Goal: Navigation & Orientation: Find specific page/section

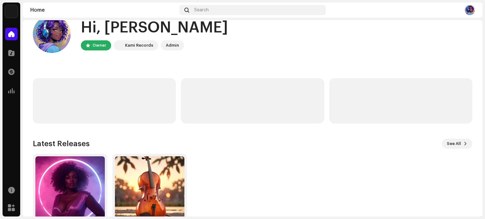
scroll to position [53, 0]
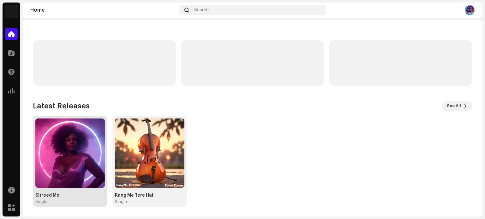
click at [69, 170] on img at bounding box center [69, 153] width 69 height 69
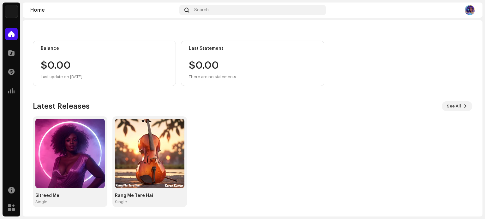
scroll to position [53, 0]
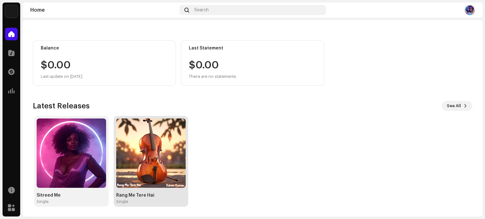
click at [140, 151] on img at bounding box center [150, 153] width 69 height 69
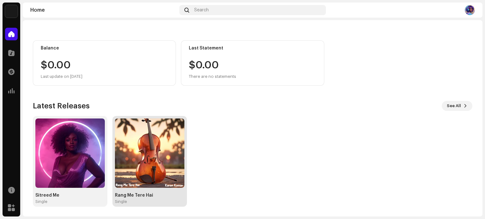
click at [145, 152] on img at bounding box center [149, 153] width 69 height 69
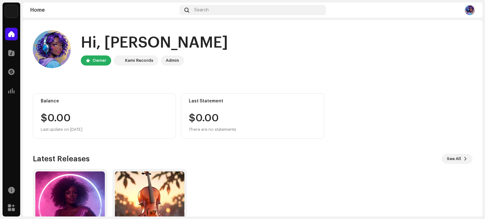
click at [472, 10] on img at bounding box center [470, 10] width 10 height 10
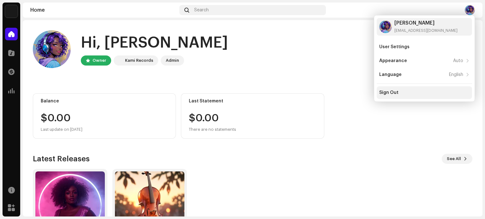
click at [395, 96] on div "Sign Out" at bounding box center [424, 92] width 95 height 13
